Goal: Register for event/course

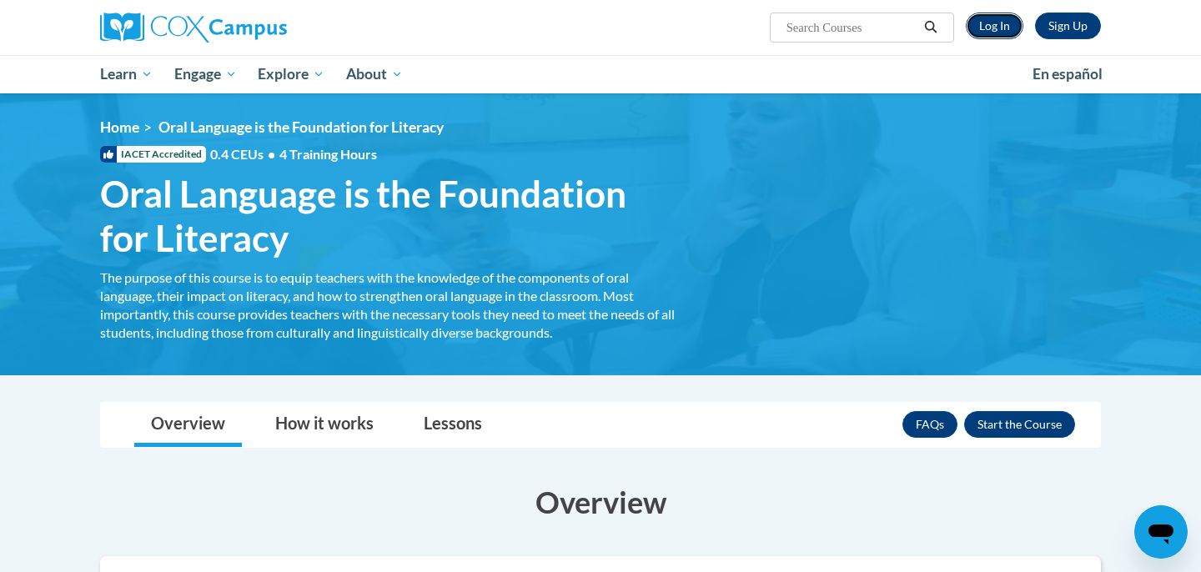
click at [997, 23] on link "Log In" at bounding box center [994, 26] width 58 height 27
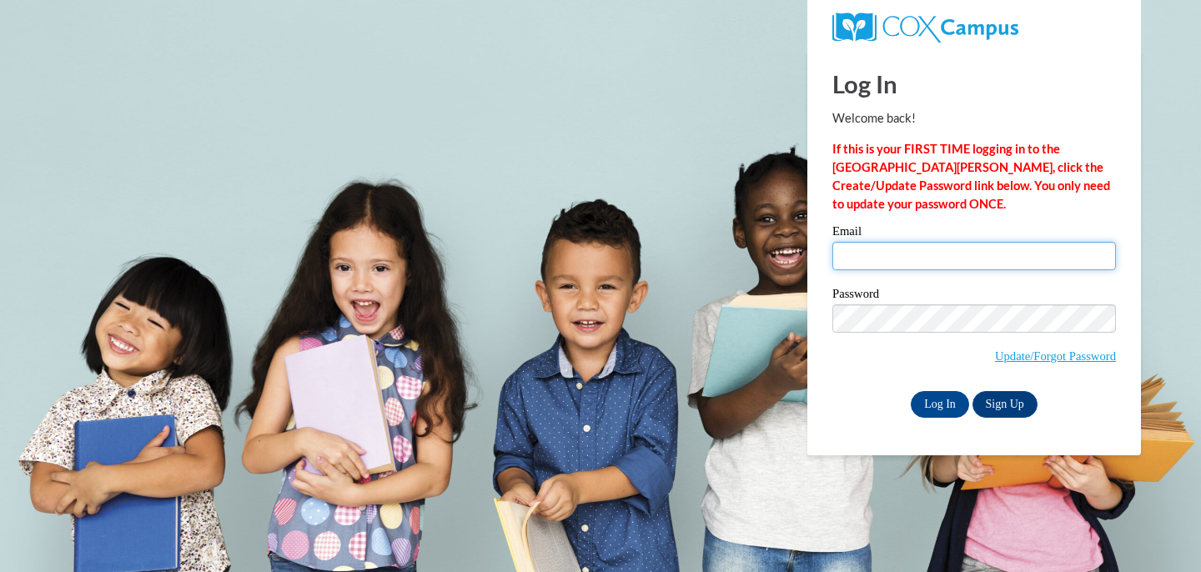
click at [910, 246] on input "Email" at bounding box center [973, 256] width 283 height 28
type input "Jhussai1@students.kennesaw.edu"
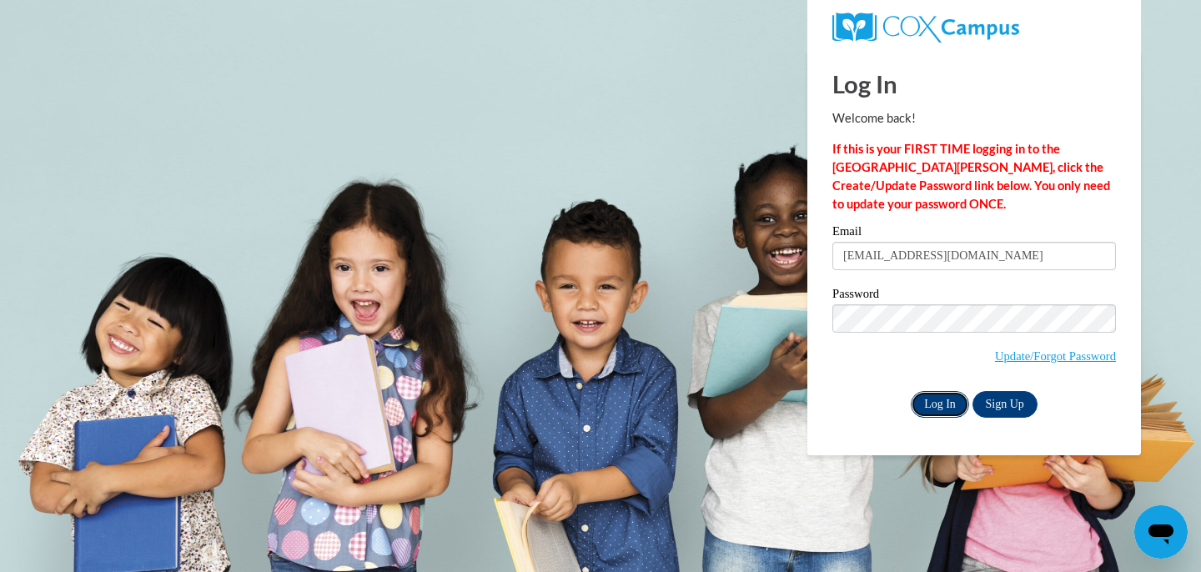
click at [938, 404] on input "Log In" at bounding box center [939, 404] width 58 height 27
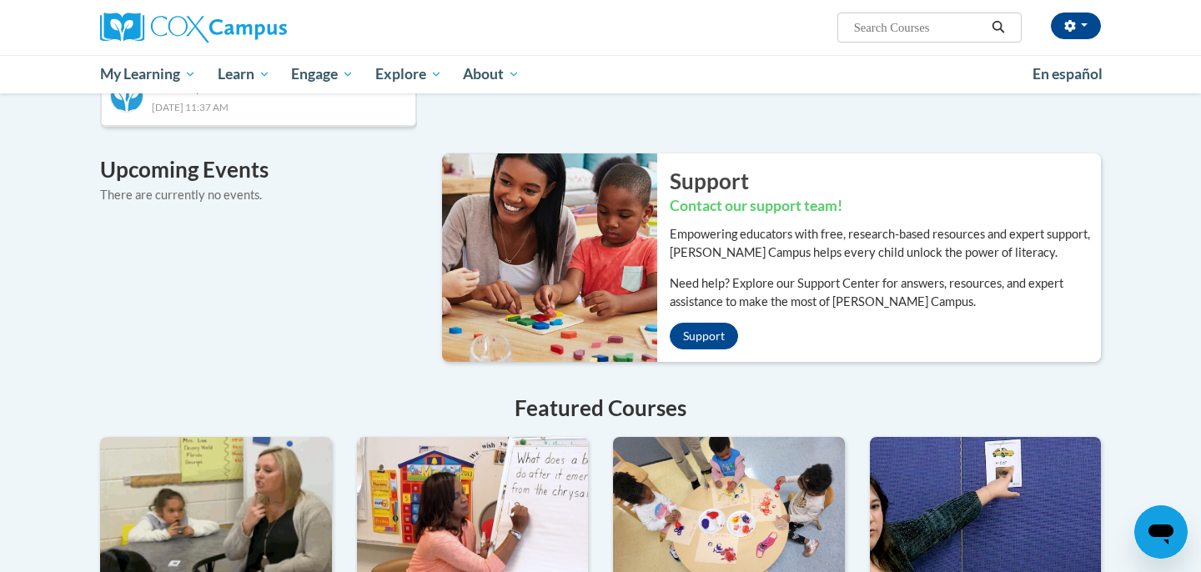
scroll to position [1025, 0]
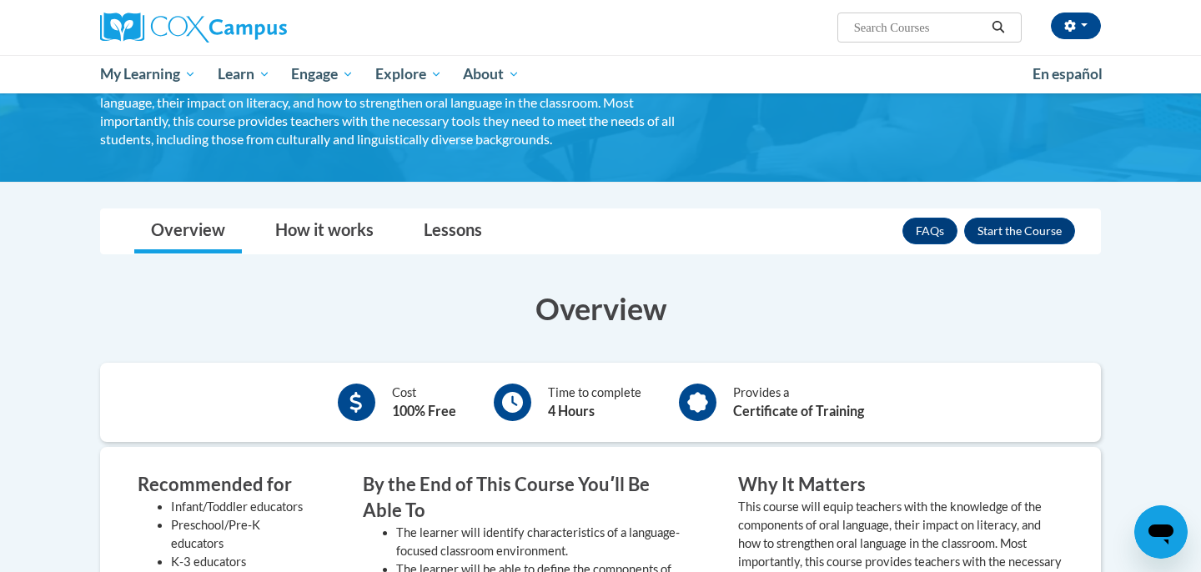
scroll to position [199, 0]
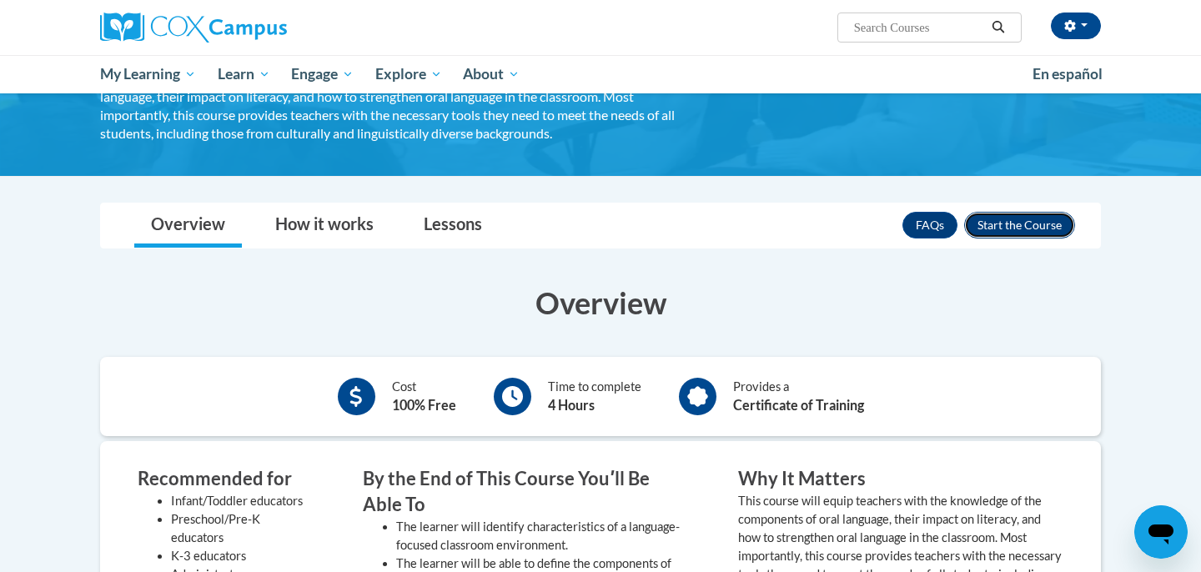
click at [991, 217] on button "Enroll" at bounding box center [1019, 225] width 111 height 27
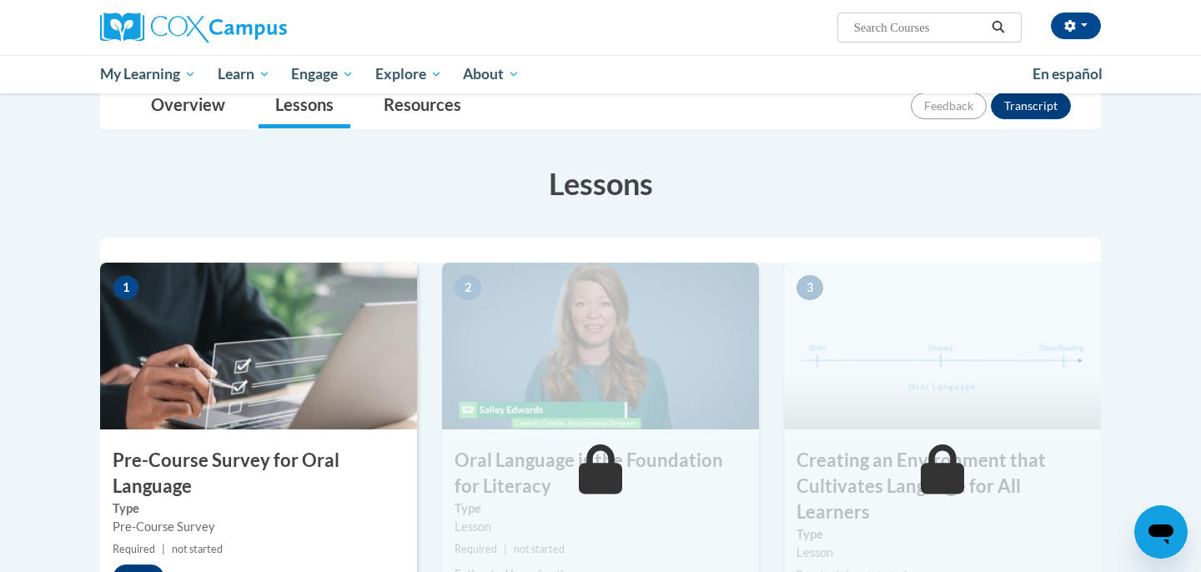
scroll to position [303, 0]
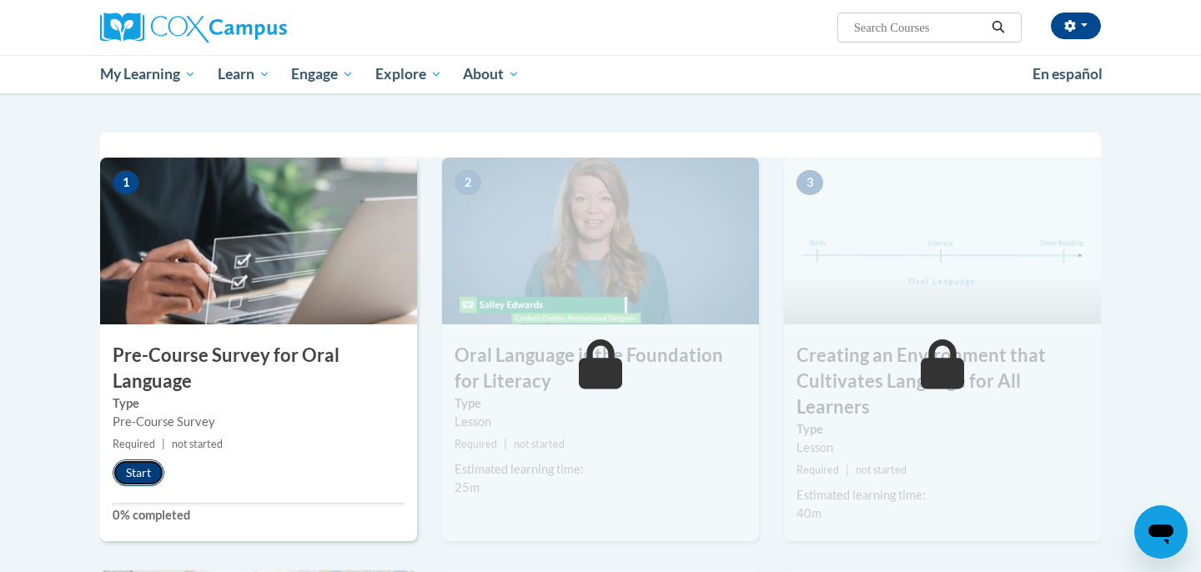
click at [137, 475] on button "Start" at bounding box center [139, 472] width 52 height 27
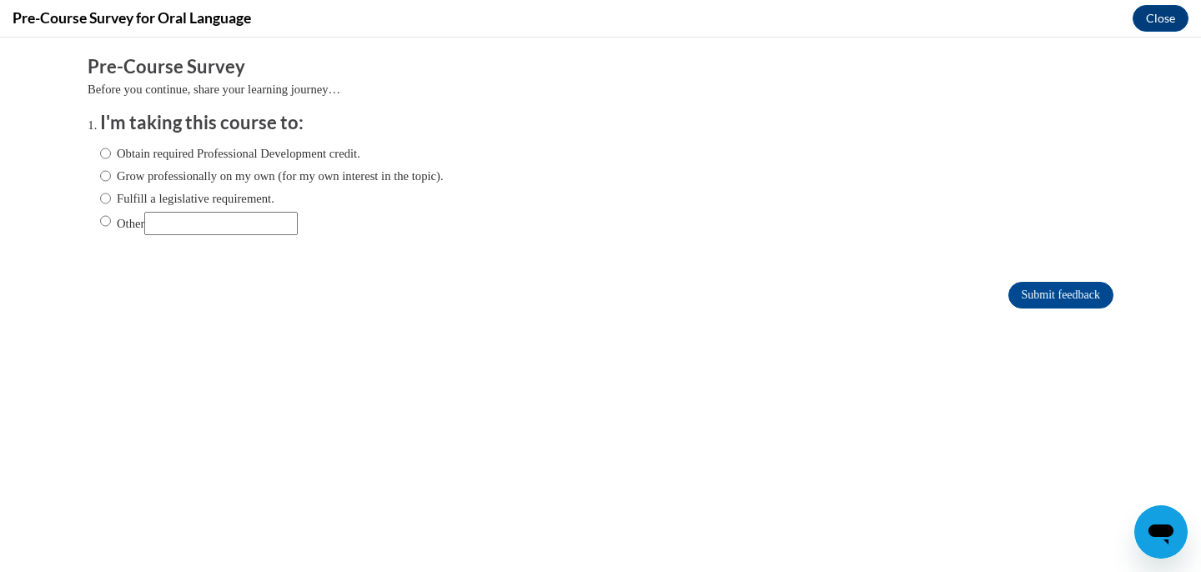
scroll to position [0, 0]
click at [163, 155] on label "Obtain required Professional Development credit." at bounding box center [230, 153] width 260 height 18
click at [111, 155] on input "Obtain required Professional Development credit." at bounding box center [105, 153] width 11 height 18
radio input "true"
click at [1039, 286] on input "Submit feedback" at bounding box center [1060, 295] width 105 height 27
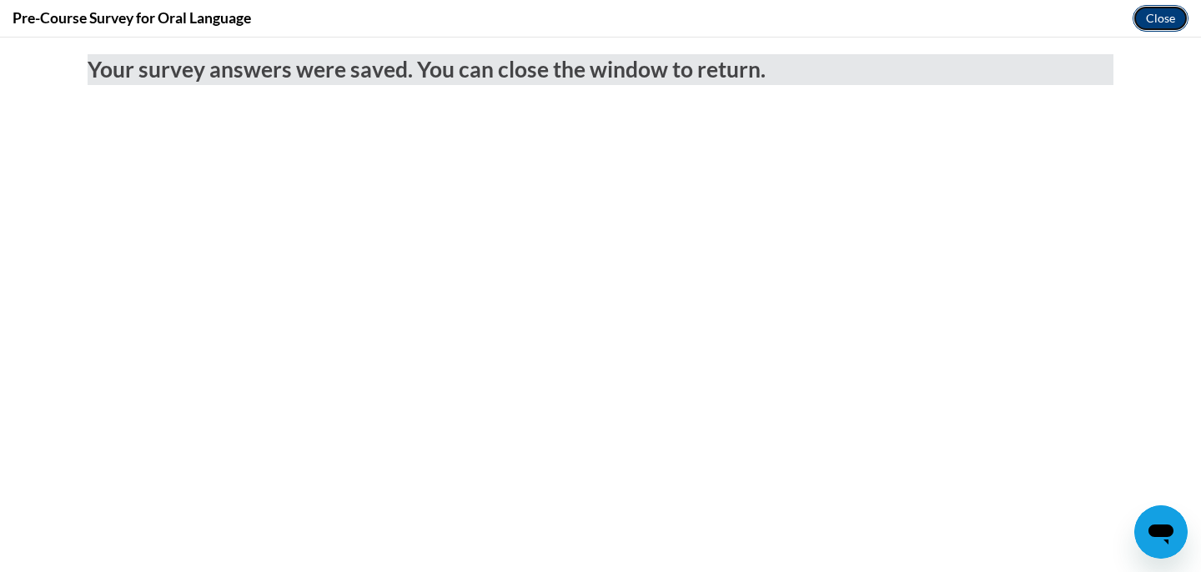
click at [1138, 16] on button "Close" at bounding box center [1160, 18] width 56 height 27
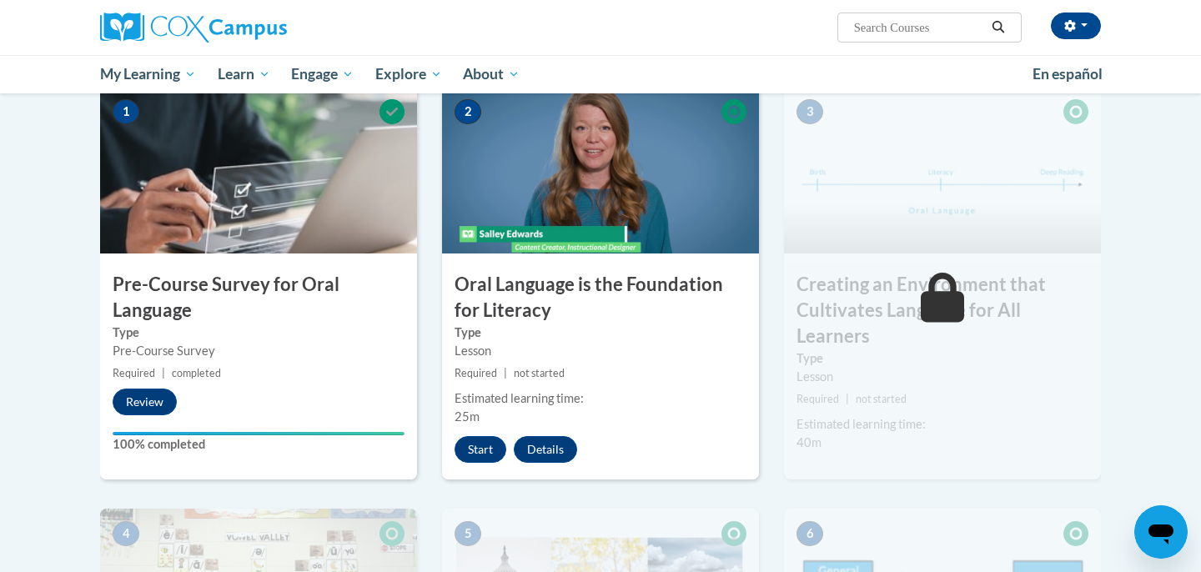
scroll to position [399, 0]
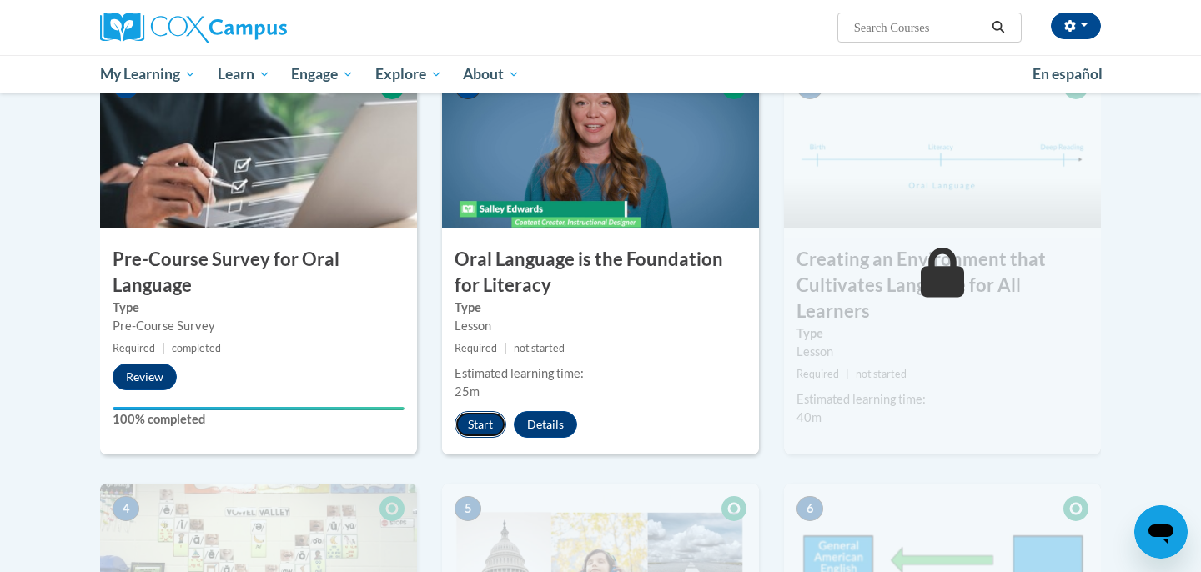
click at [479, 421] on button "Start" at bounding box center [480, 424] width 52 height 27
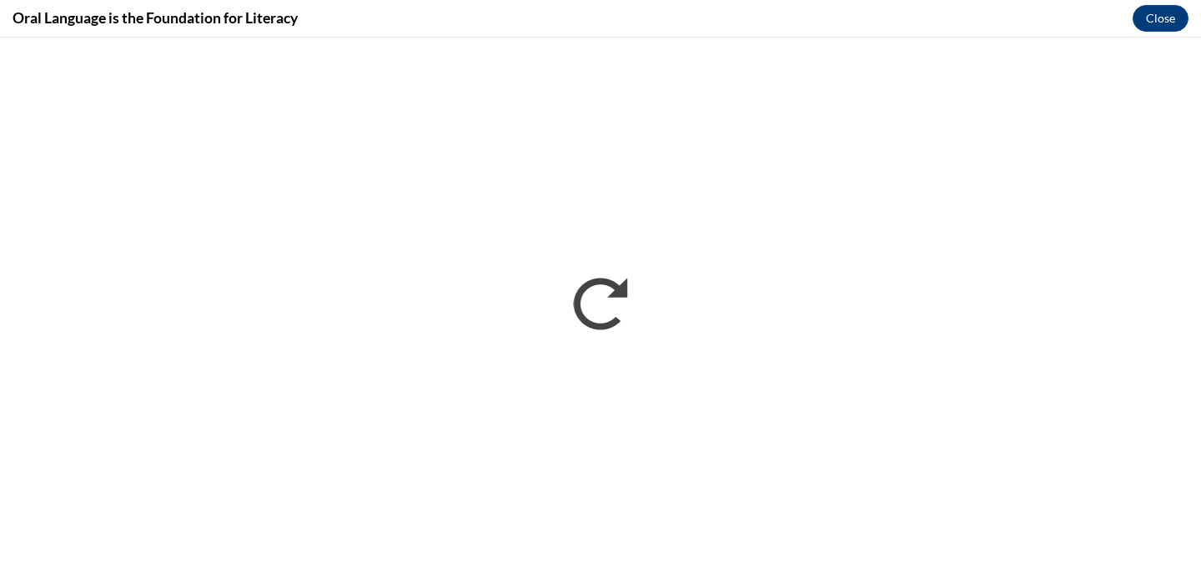
scroll to position [0, 0]
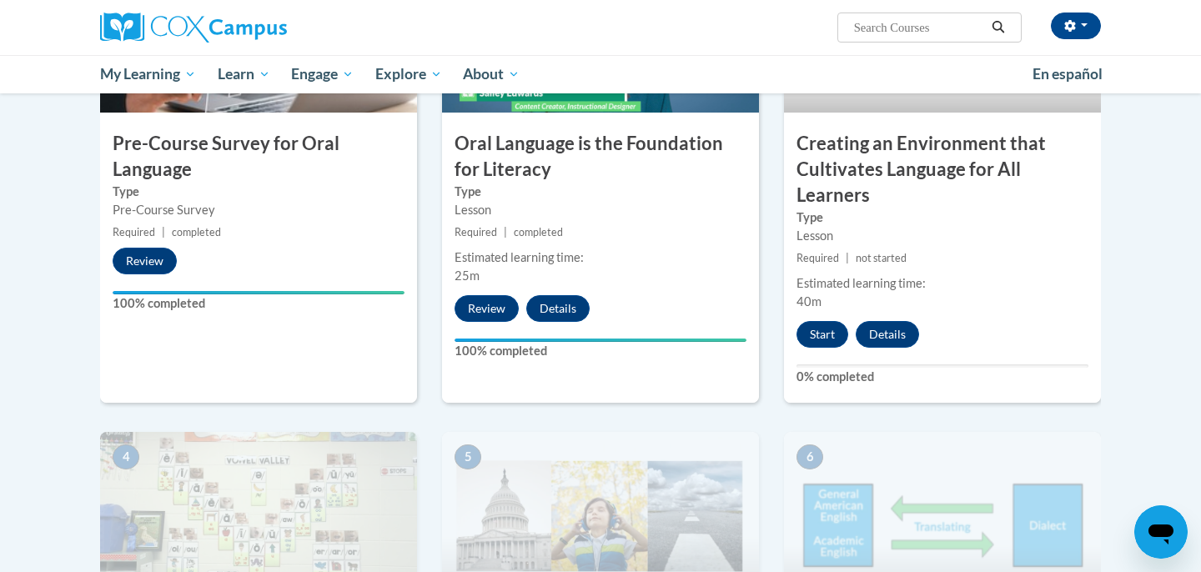
scroll to position [517, 0]
